Goal: Task Accomplishment & Management: Manage account settings

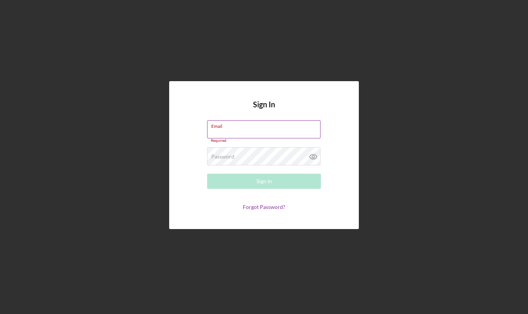
drag, startPoint x: 315, startPoint y: 121, endPoint x: 294, endPoint y: 132, distance: 23.6
click at [314, 122] on div "Sign In Email Required Password Required Sign In Forgot Password?" at bounding box center [264, 155] width 190 height 148
click at [282, 136] on input "Email" at bounding box center [263, 129] width 113 height 18
type input "[EMAIL_ADDRESS][DOMAIN_NAME]"
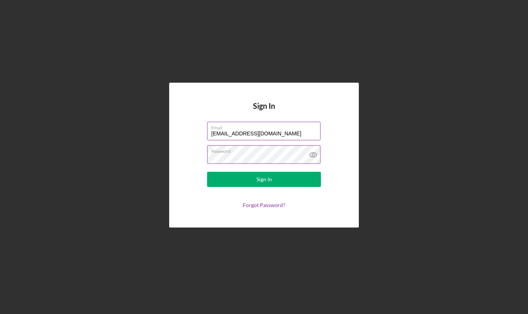
click at [207, 172] on button "Sign In" at bounding box center [264, 179] width 114 height 15
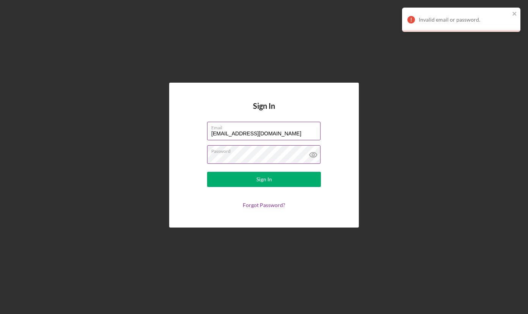
click at [207, 172] on button "Sign In" at bounding box center [264, 179] width 114 height 15
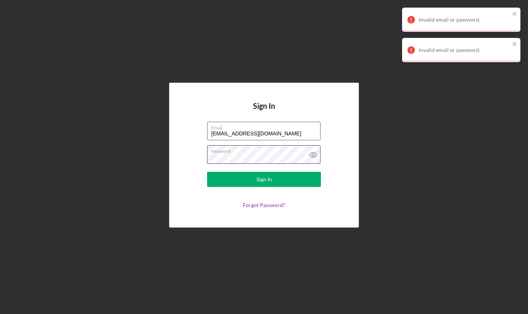
click at [207, 172] on button "Sign In" at bounding box center [264, 179] width 114 height 15
click at [514, 15] on icon "close" at bounding box center [514, 14] width 5 height 6
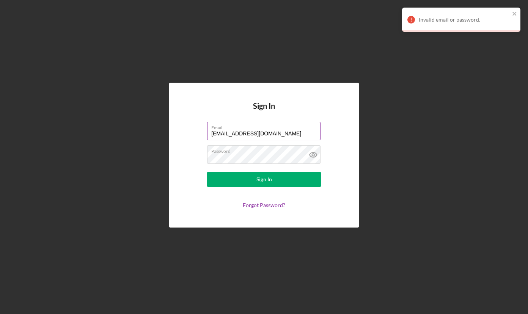
click at [517, 42] on div "Sign In Email [EMAIL_ADDRESS][DOMAIN_NAME] Password Sign In Forgot Password? In…" at bounding box center [264, 157] width 528 height 314
click at [515, 14] on icon "close" at bounding box center [514, 14] width 4 height 4
